Goal: Browse casually: Explore the website without a specific task or goal

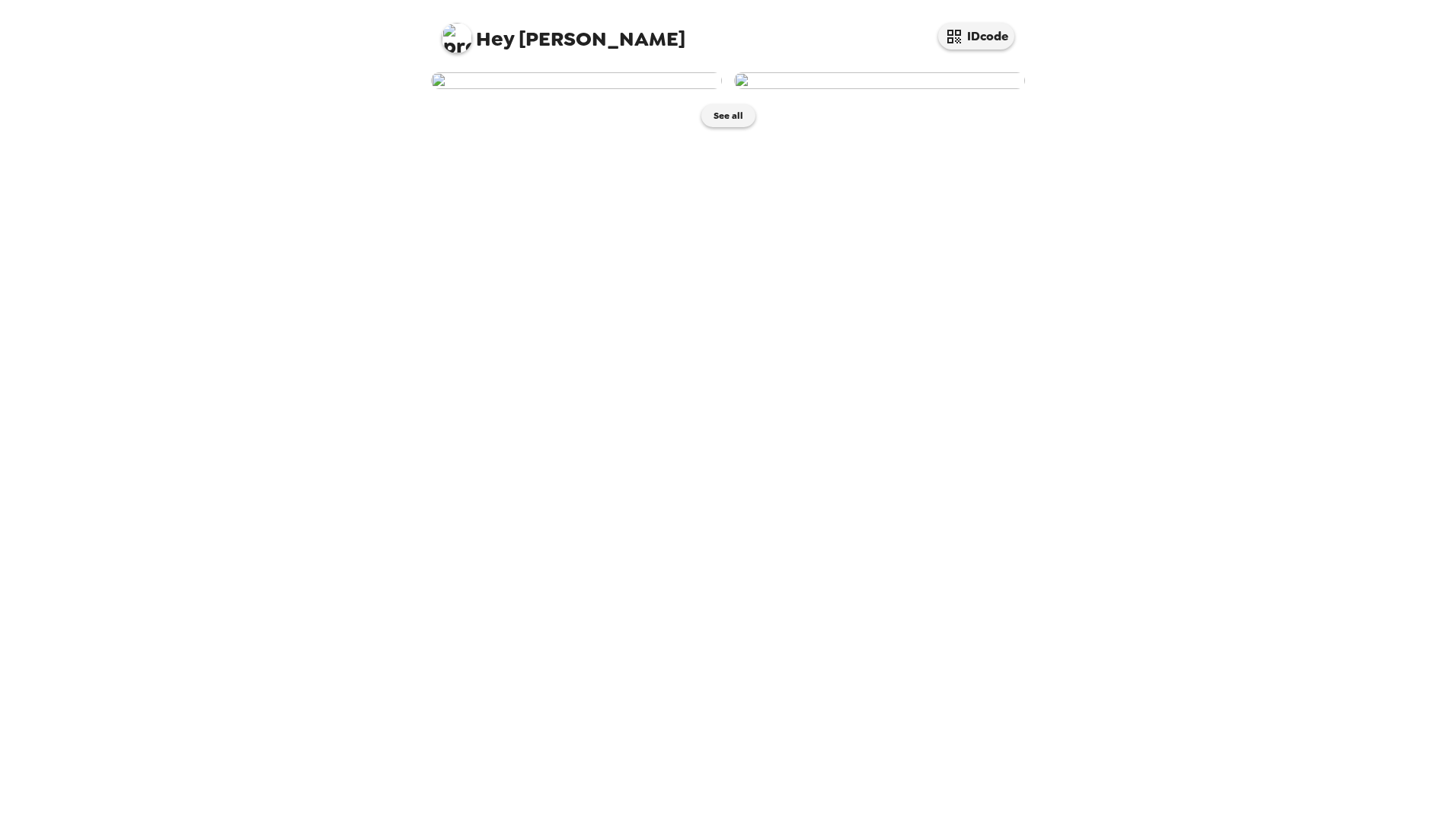
click at [637, 89] on img at bounding box center [577, 80] width 291 height 17
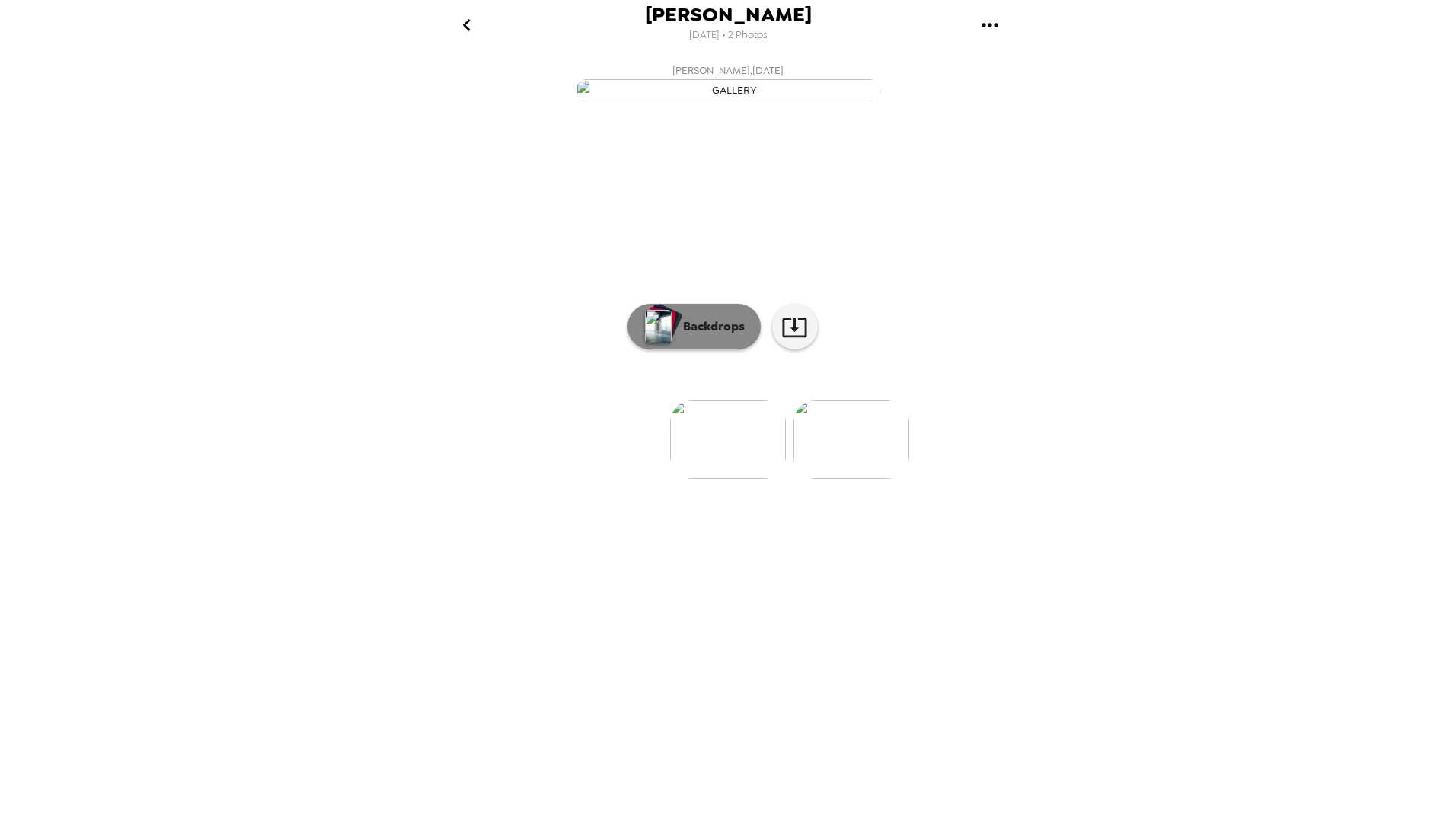
click at [655, 344] on img "button" at bounding box center [659, 327] width 27 height 33
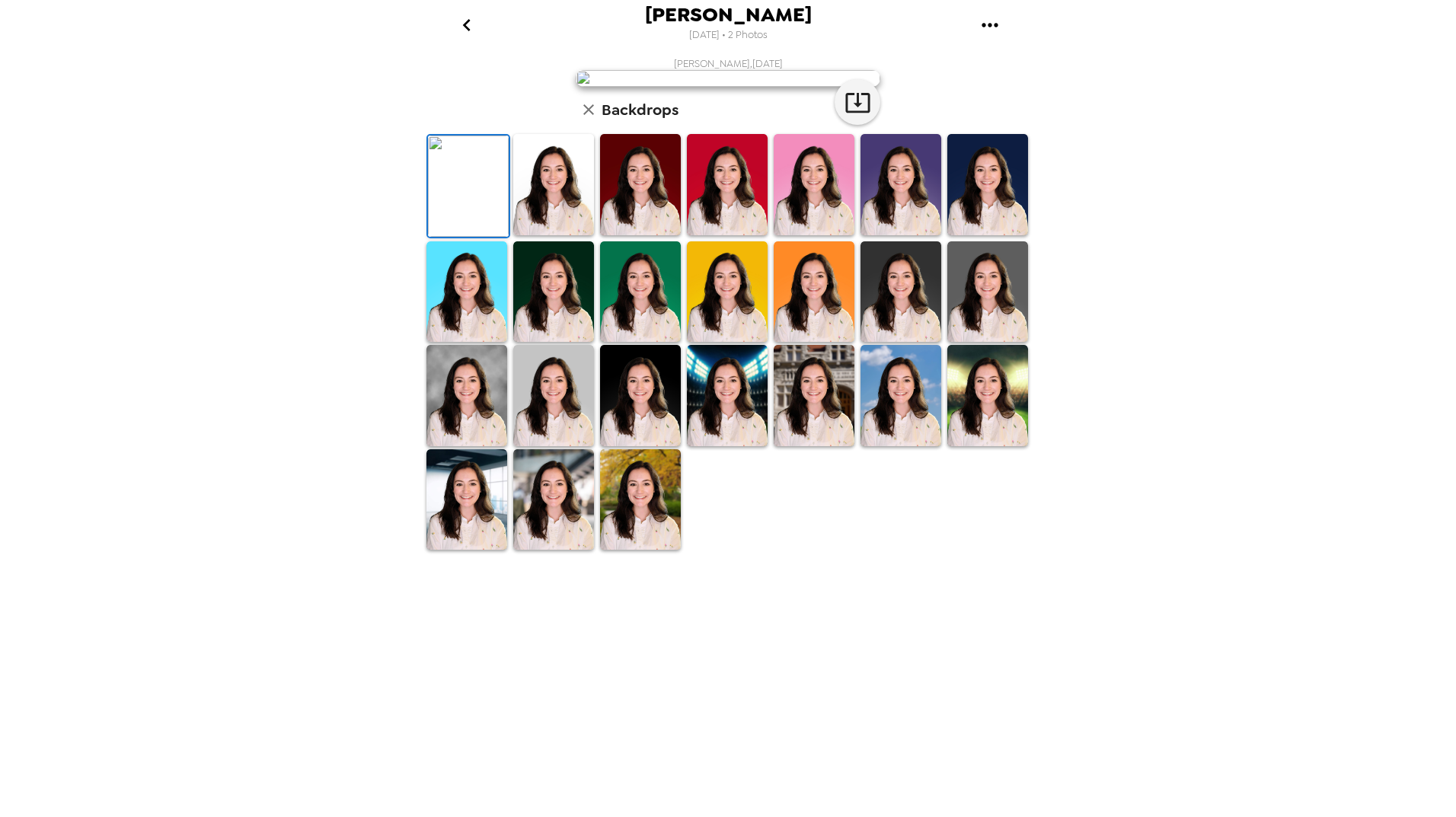
scroll to position [98, 0]
click at [539, 235] on img at bounding box center [553, 184] width 80 height 101
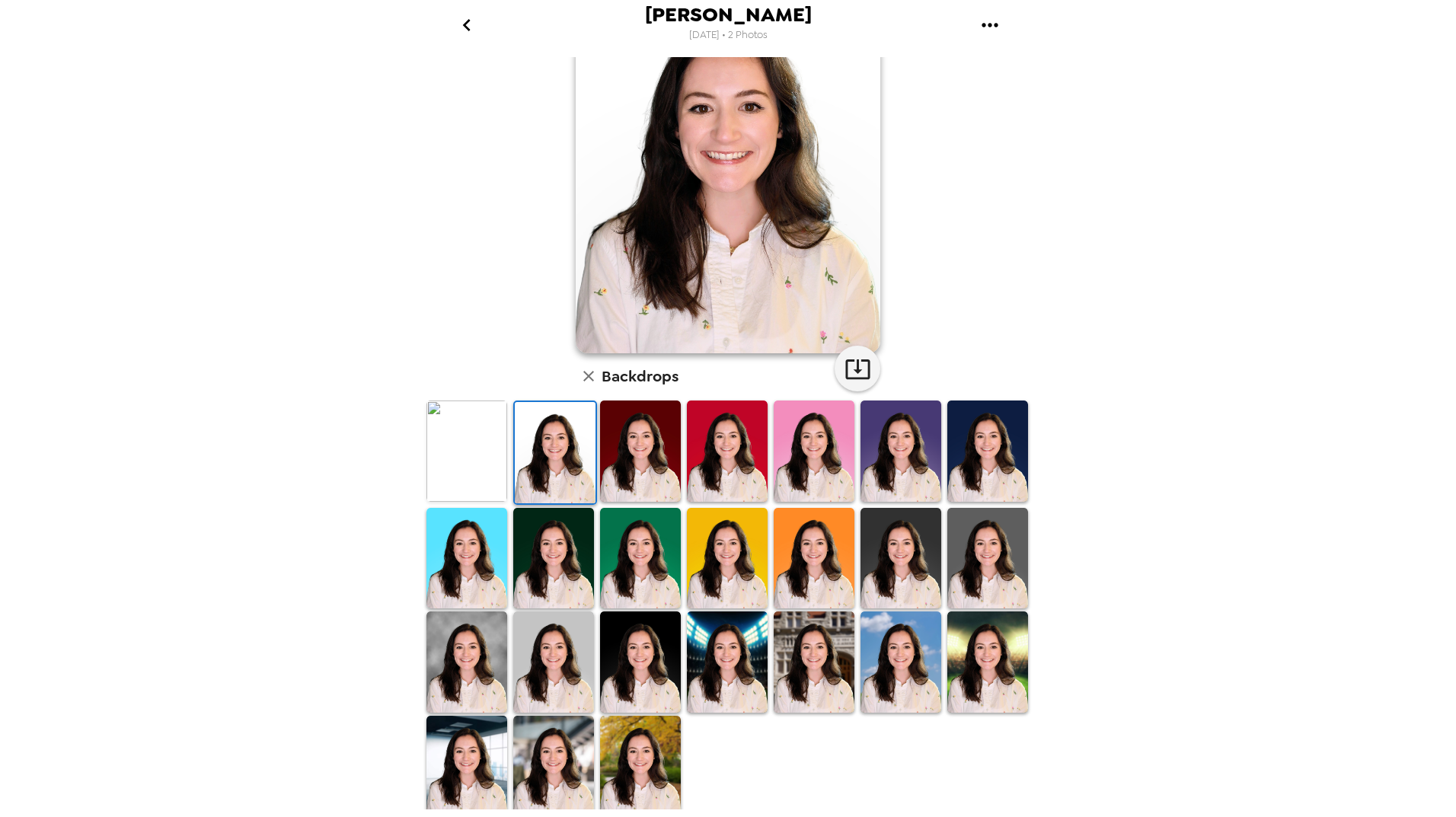
click at [620, 465] on img at bounding box center [640, 451] width 80 height 101
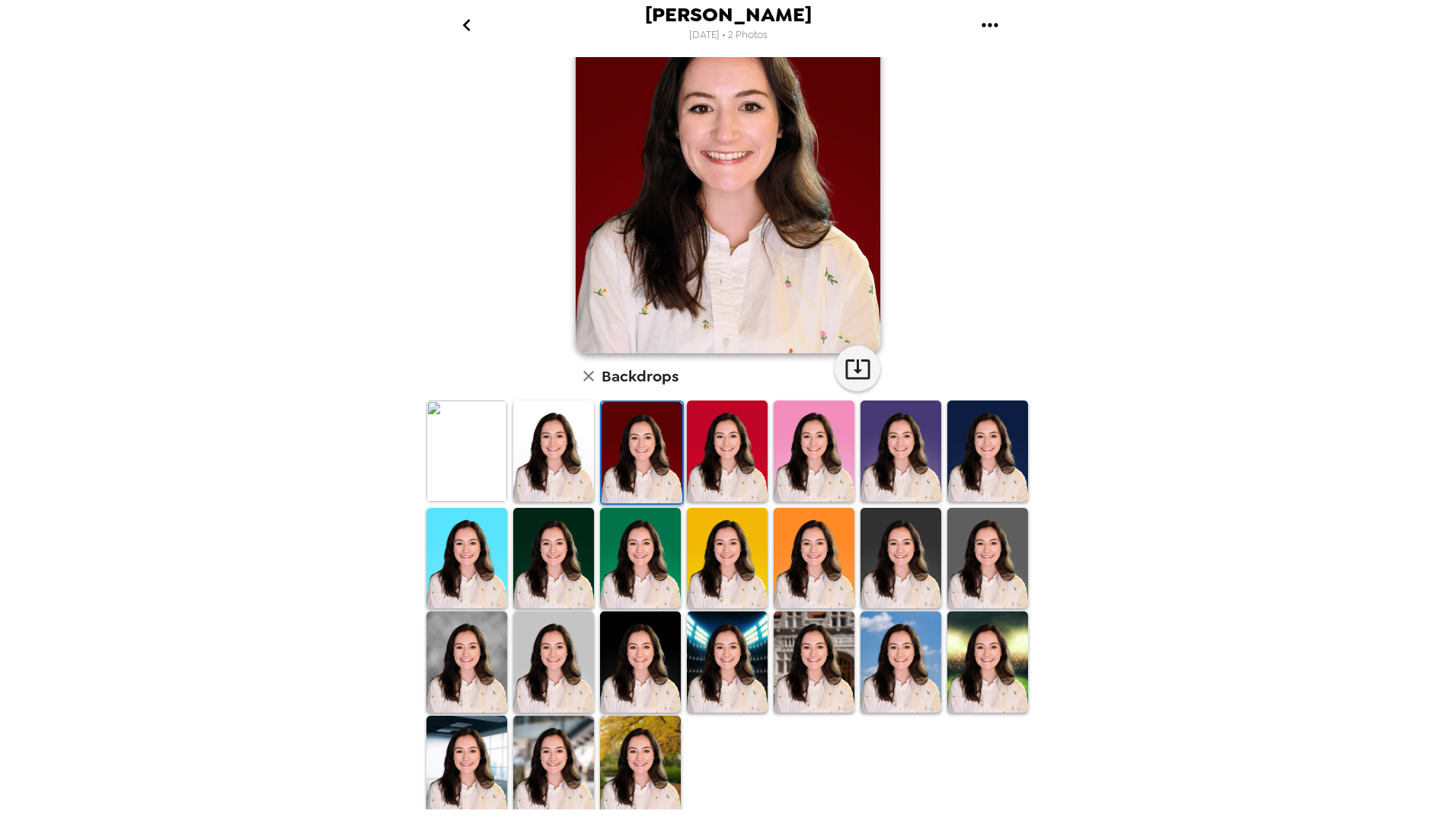
click at [704, 463] on img at bounding box center [726, 451] width 80 height 101
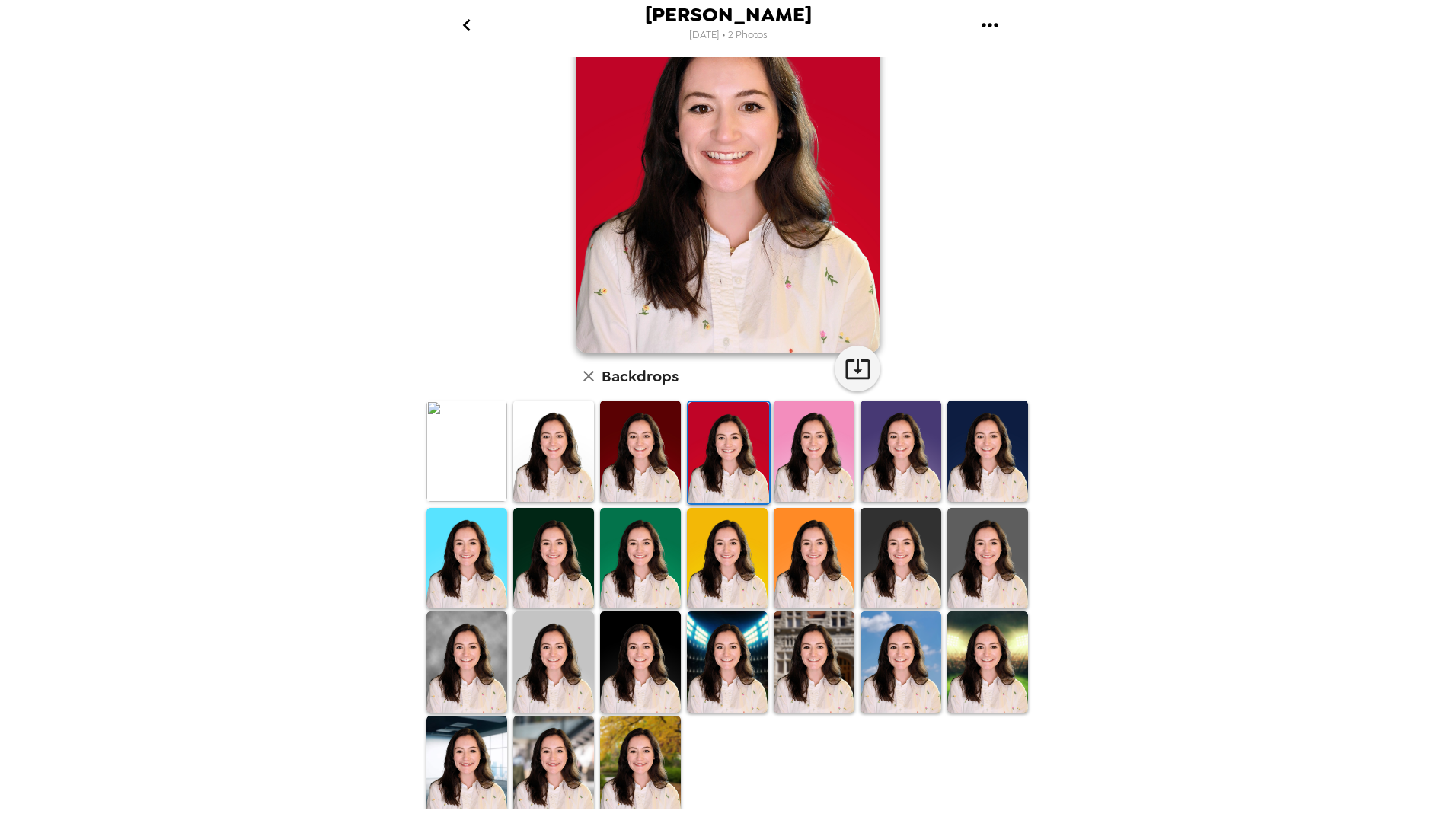
click at [816, 486] on img at bounding box center [814, 451] width 80 height 101
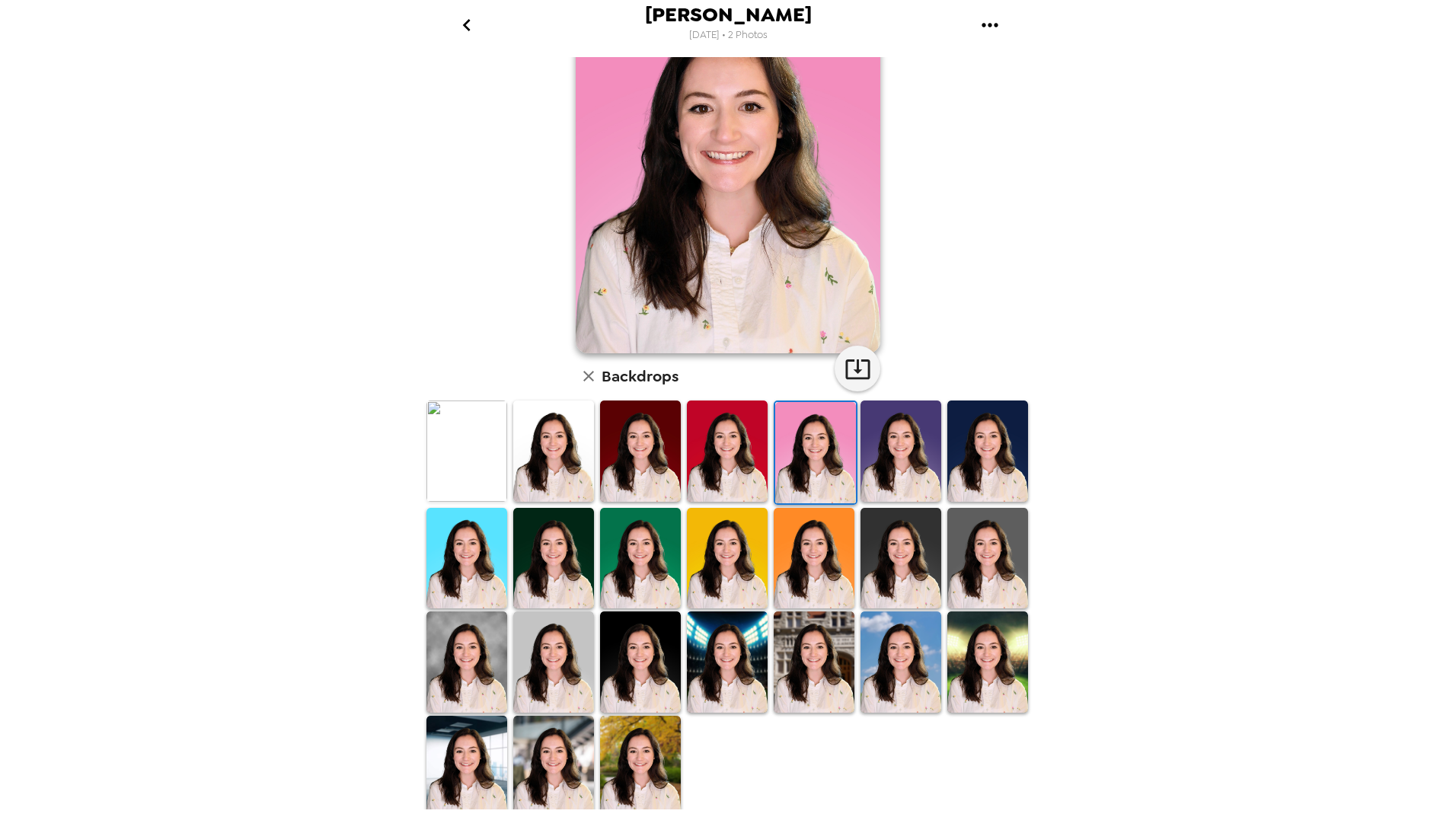
click at [890, 471] on img at bounding box center [901, 451] width 80 height 101
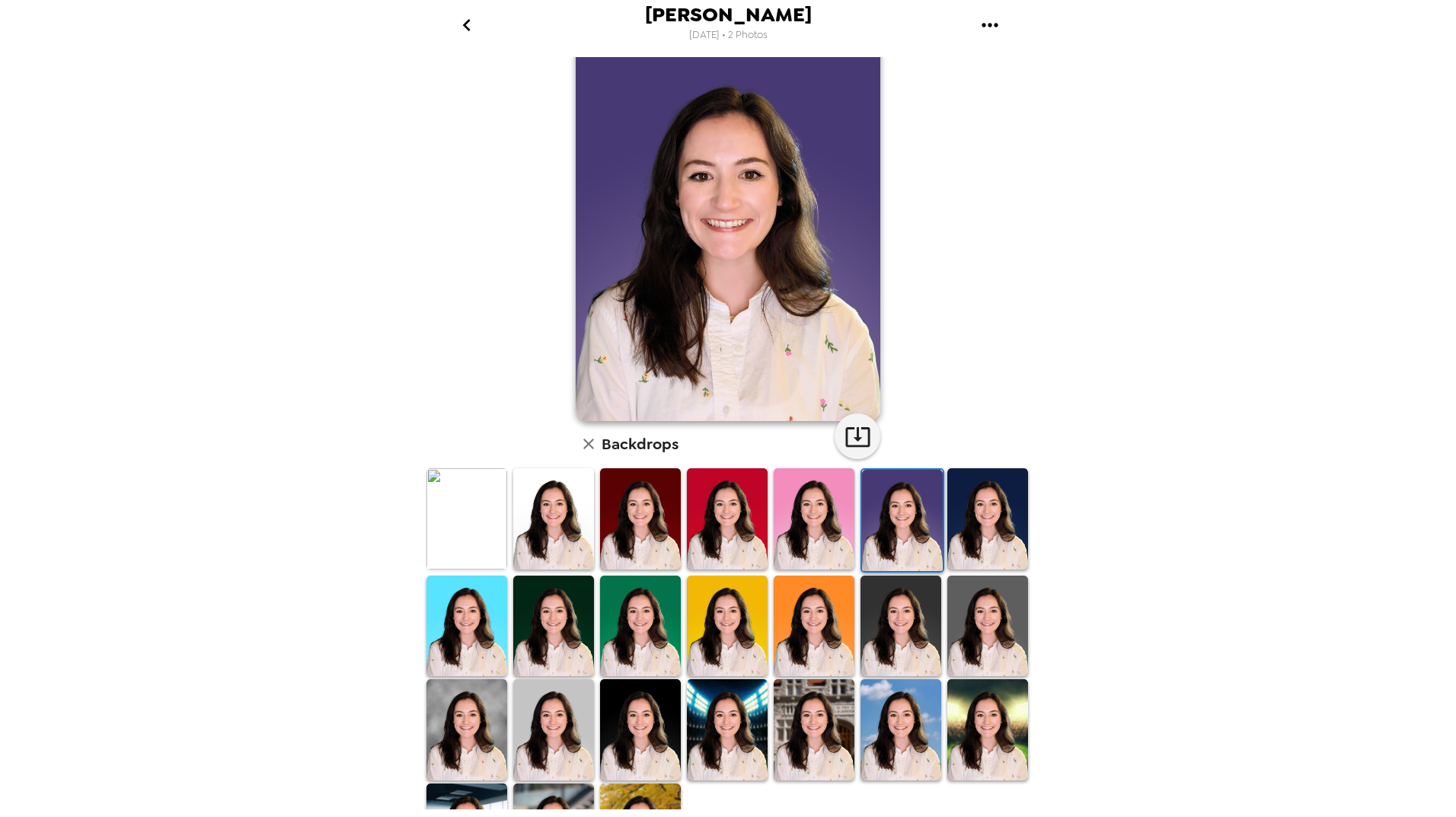
scroll to position [0, 0]
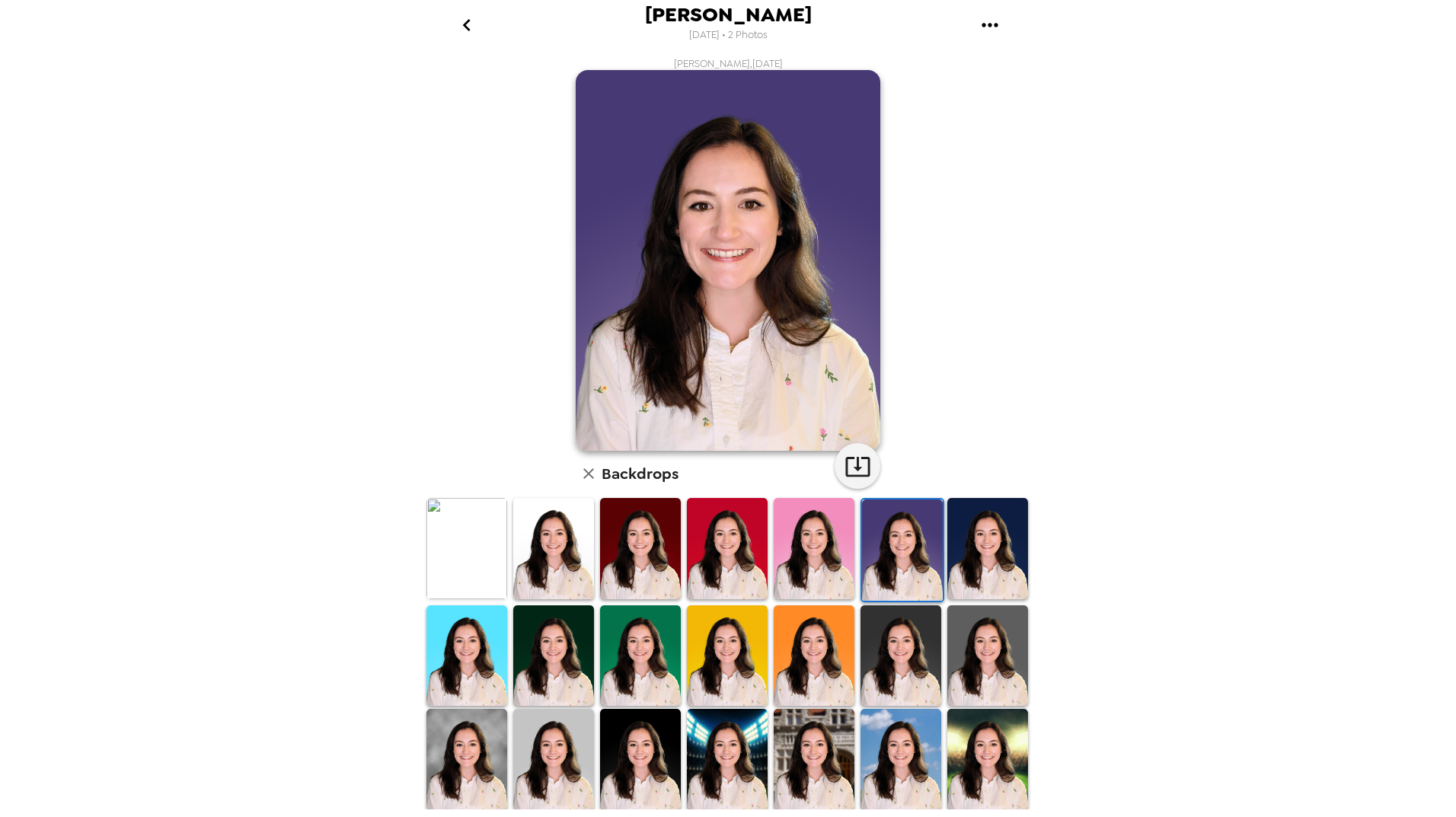
click at [627, 623] on img at bounding box center [640, 656] width 80 height 101
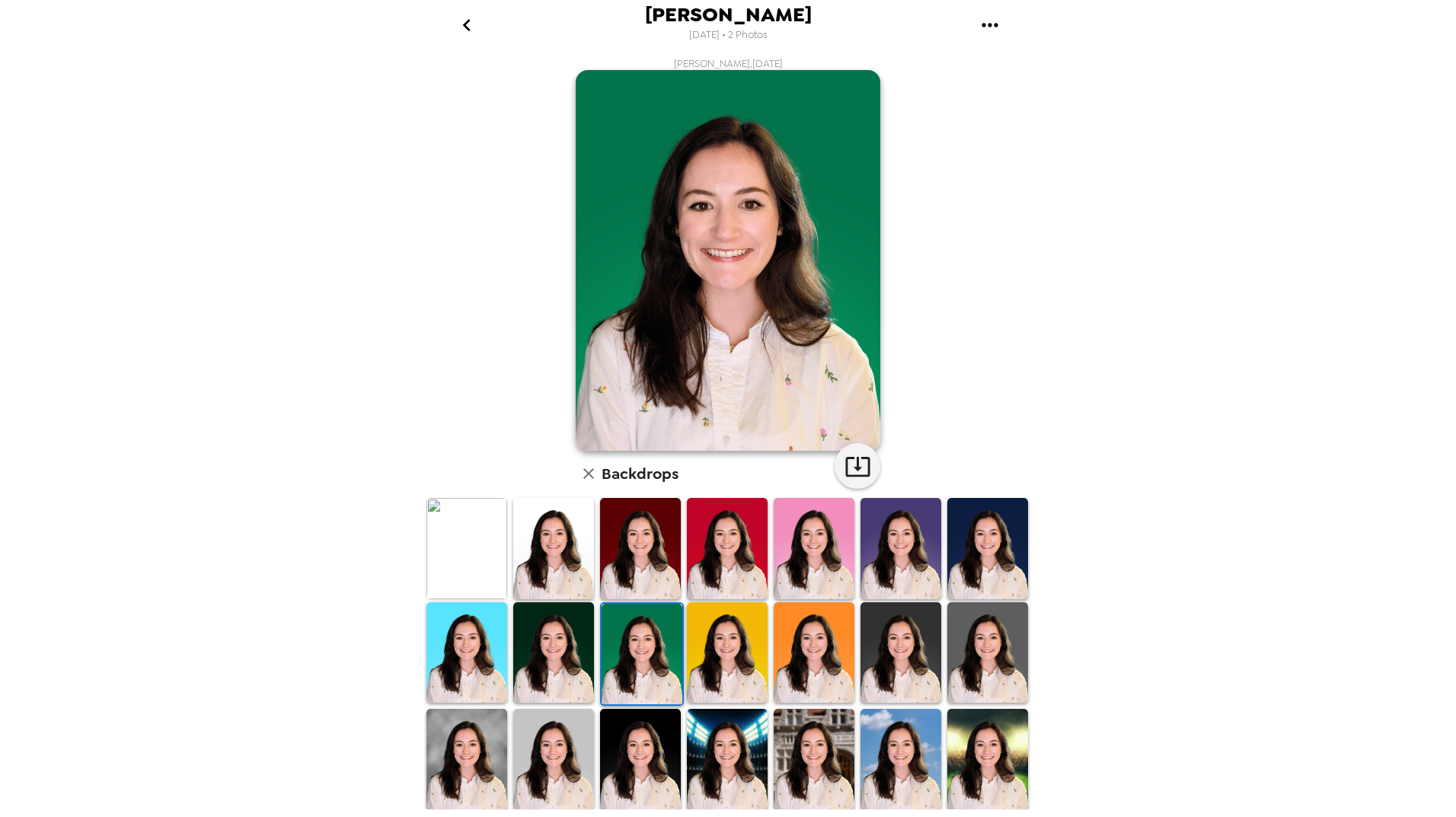
drag, startPoint x: 546, startPoint y: 618, endPoint x: 574, endPoint y: 624, distance: 28.6
click at [545, 618] on img at bounding box center [553, 652] width 80 height 101
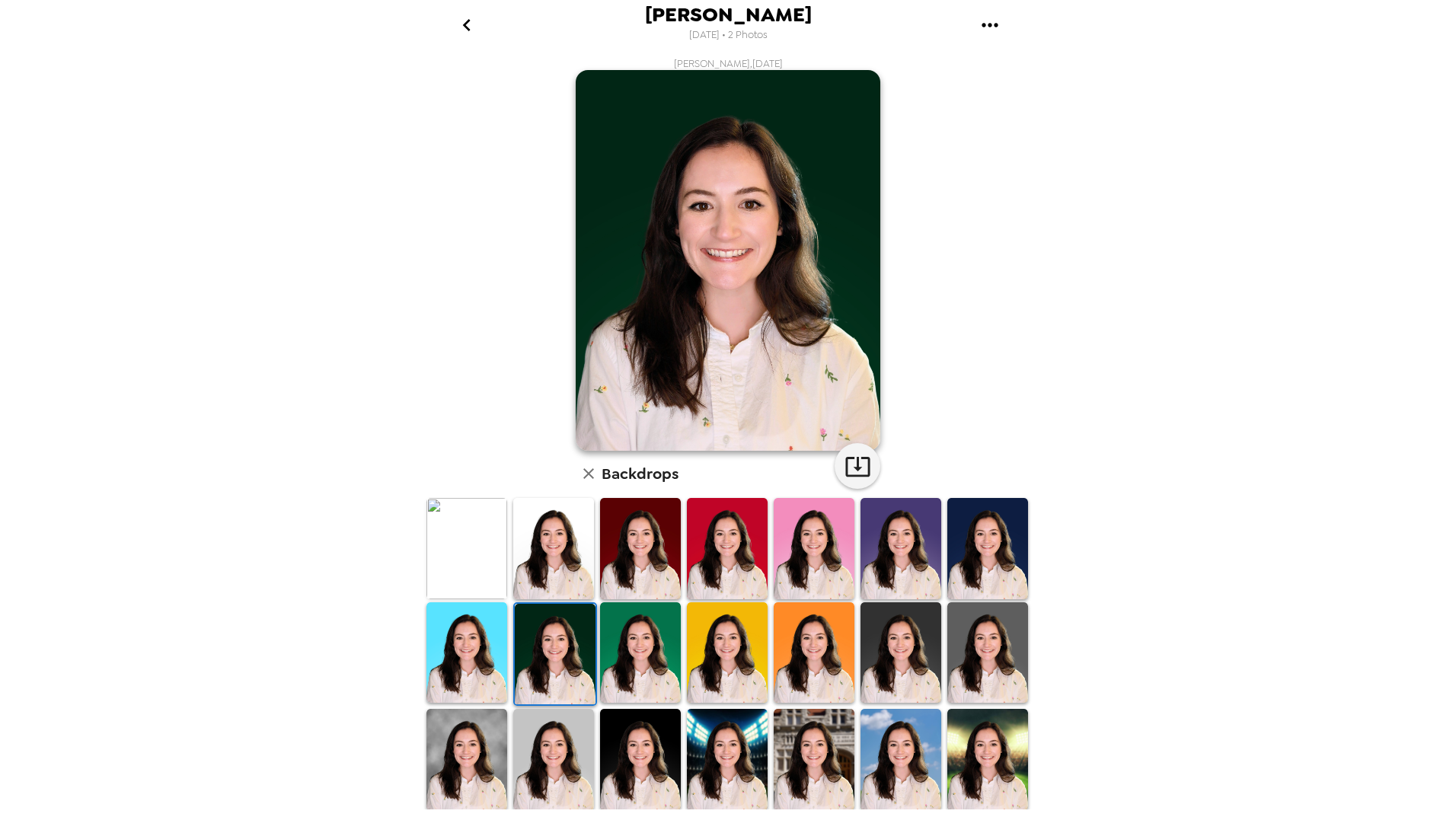
click at [661, 632] on img at bounding box center [640, 652] width 80 height 101
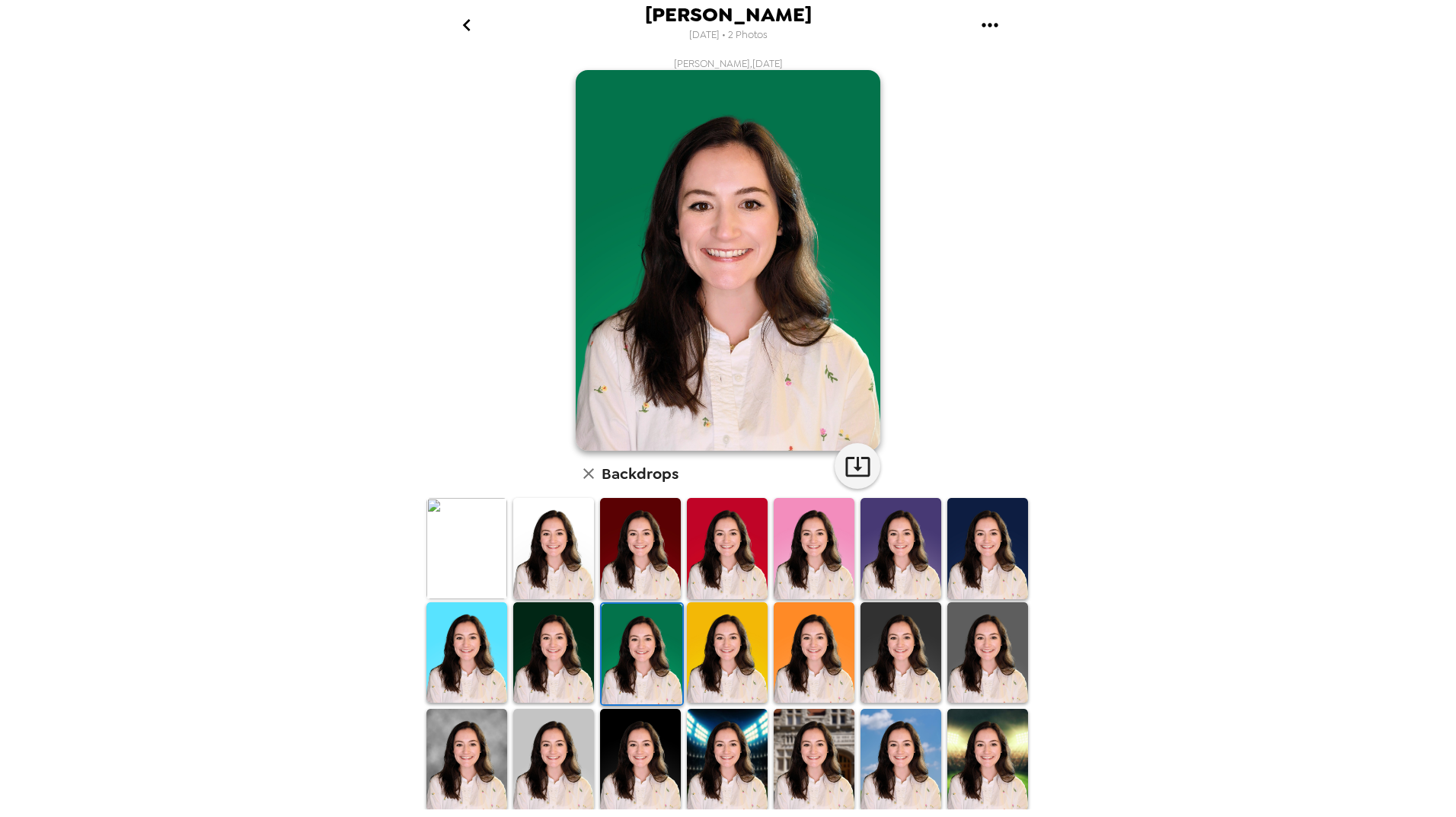
click at [734, 631] on img at bounding box center [726, 652] width 80 height 101
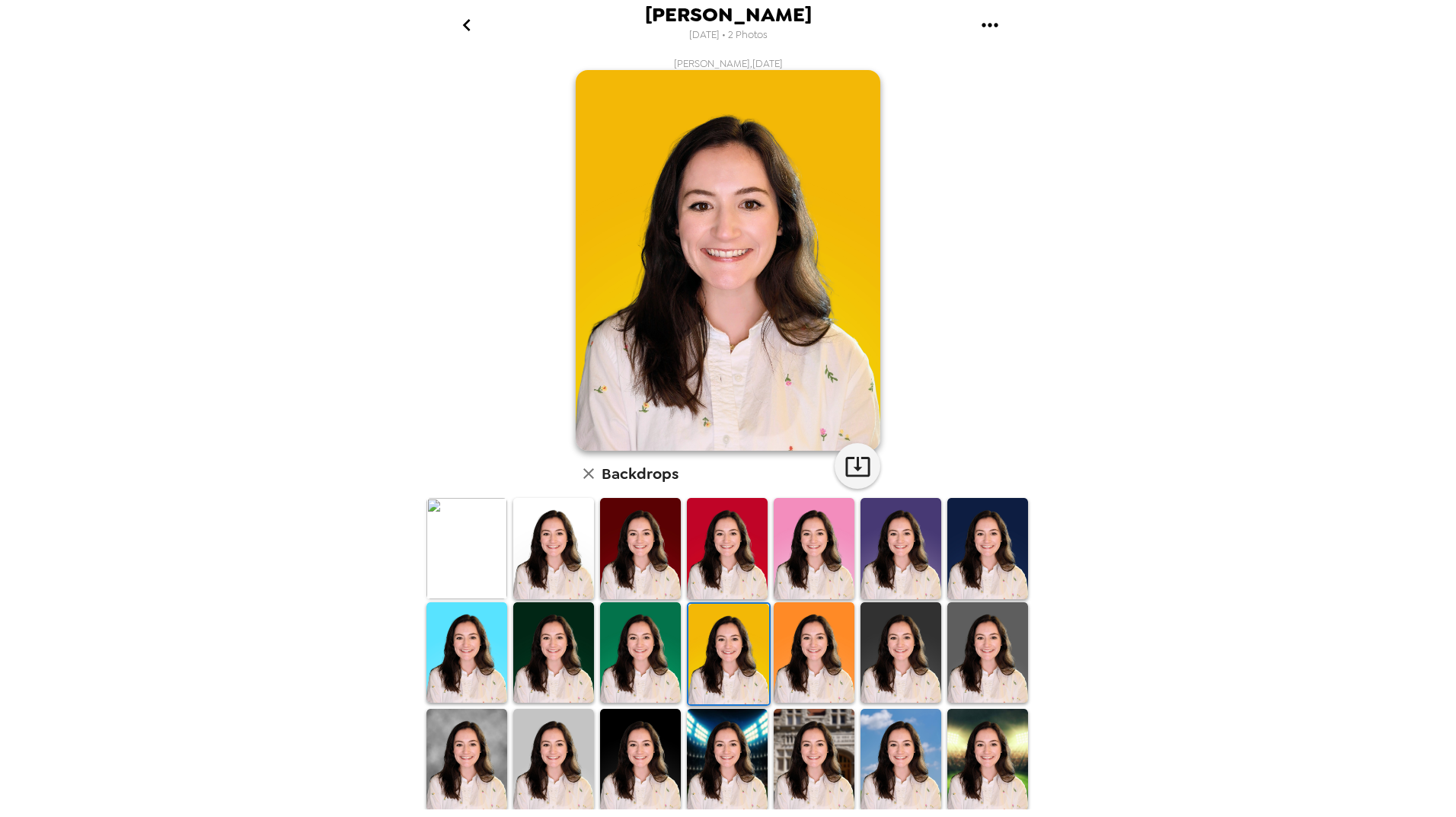
click at [803, 634] on img at bounding box center [814, 652] width 80 height 101
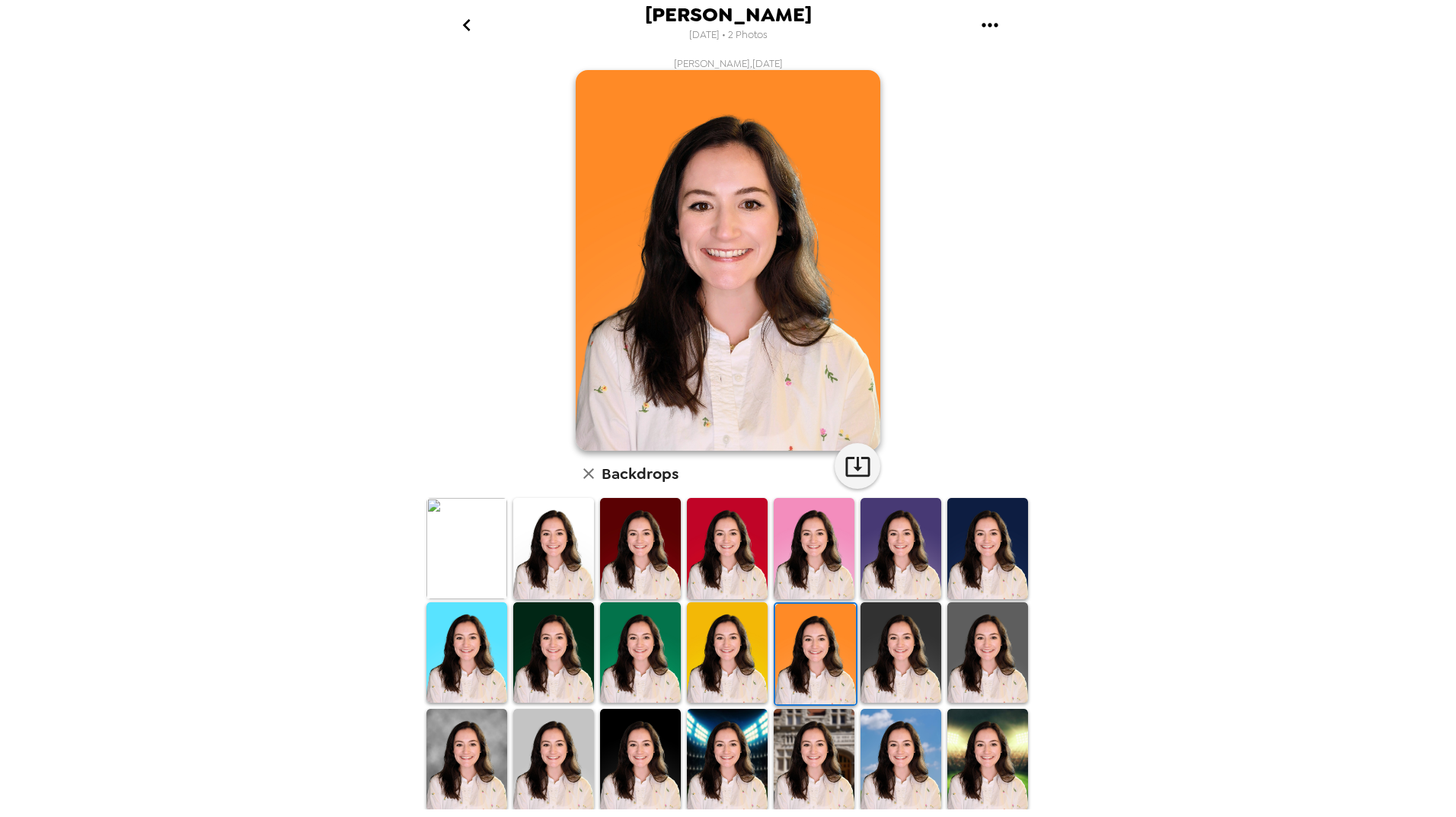
click at [907, 640] on img at bounding box center [901, 652] width 80 height 101
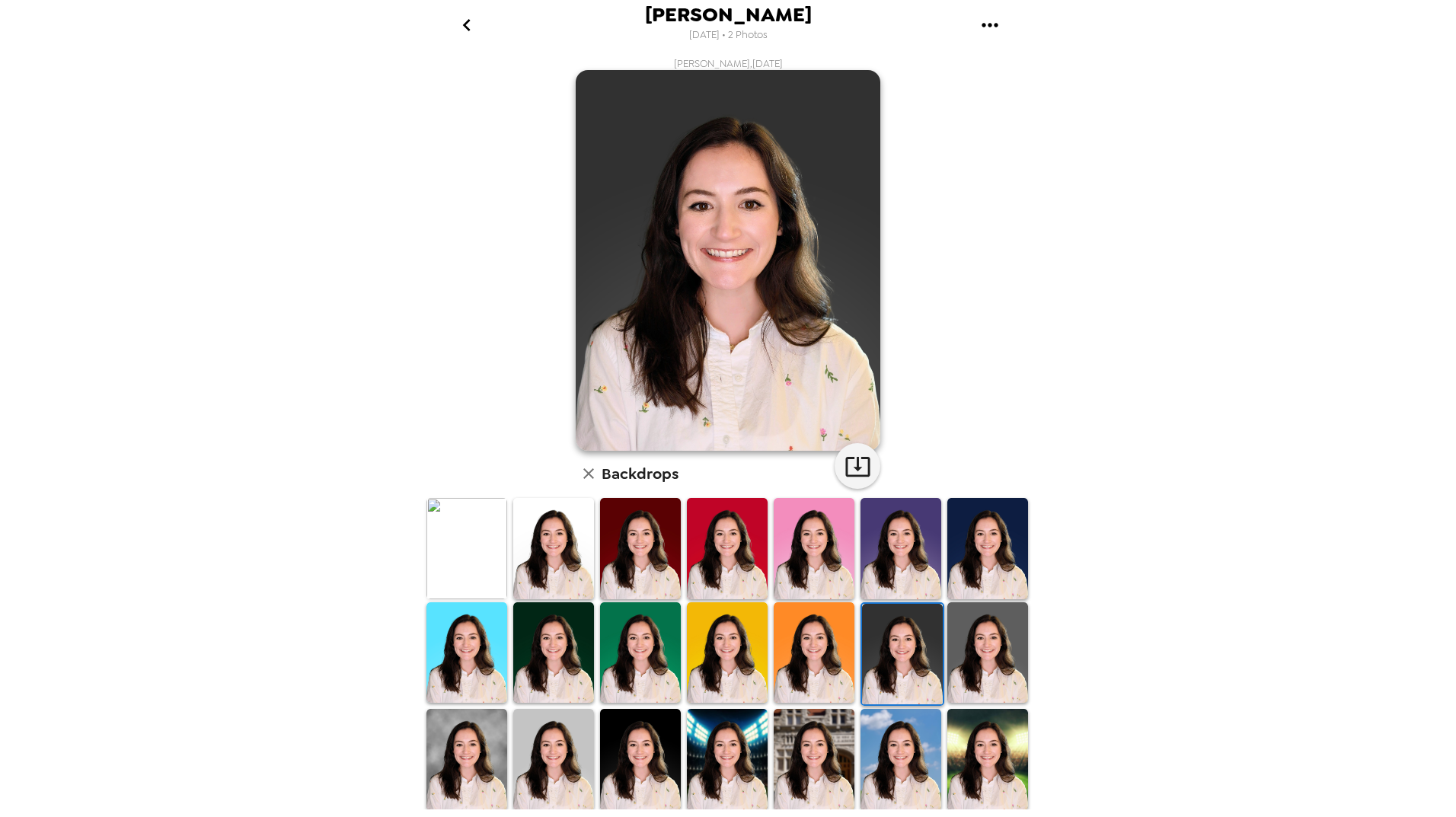
click at [455, 759] on img at bounding box center [466, 759] width 80 height 101
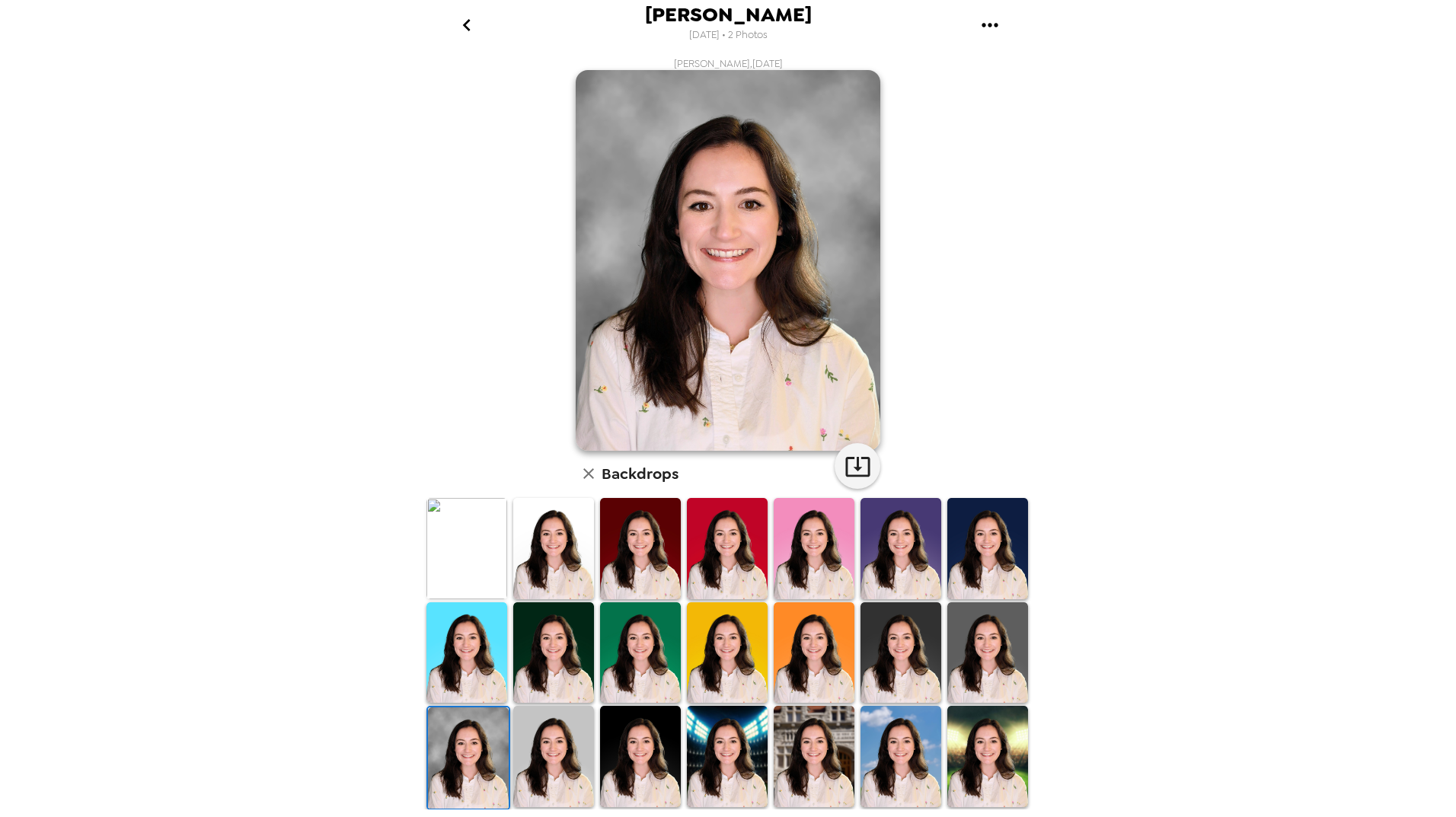
click at [544, 754] on img at bounding box center [553, 756] width 80 height 101
